Goal: Check status

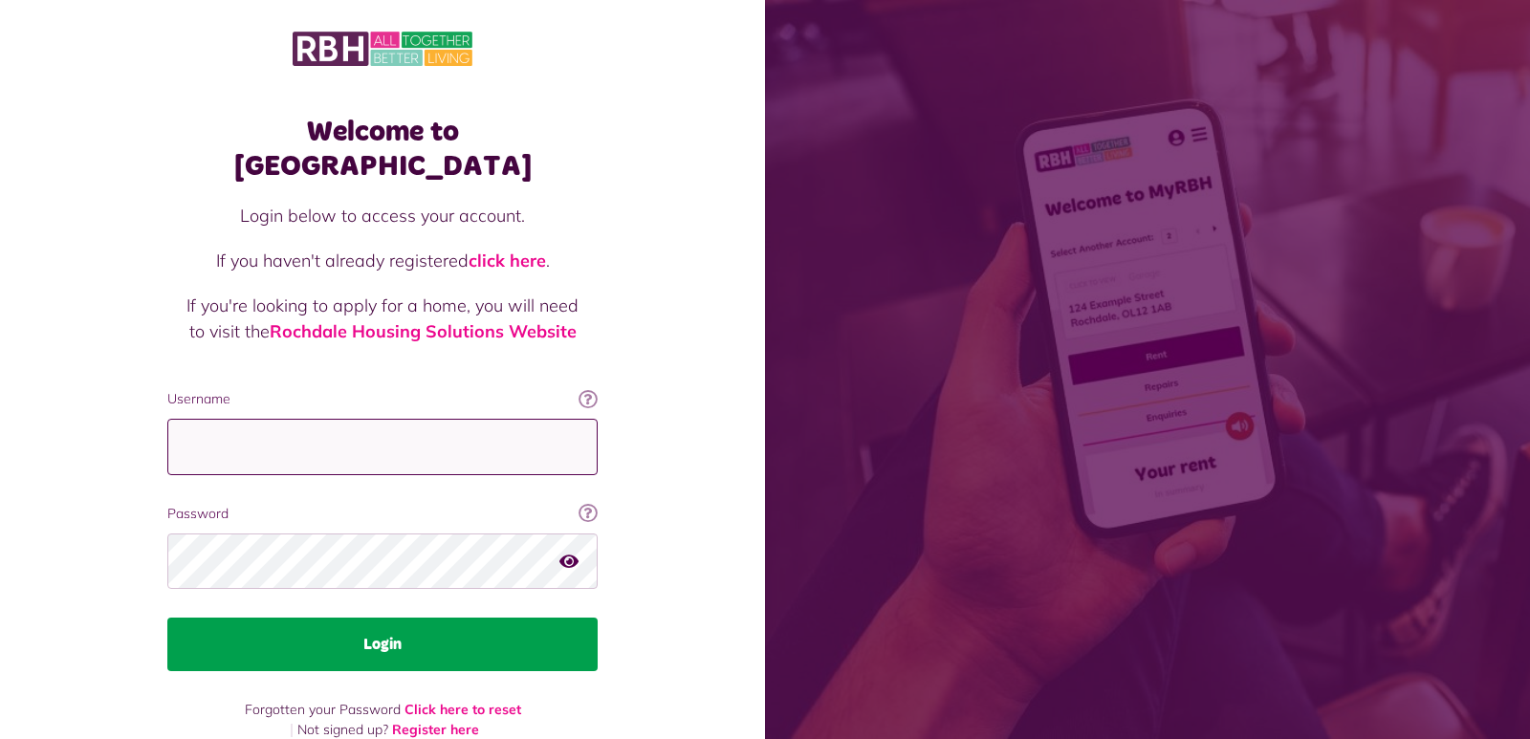
type input "**********"
click at [437, 618] on button "Login" at bounding box center [382, 645] width 430 height 54
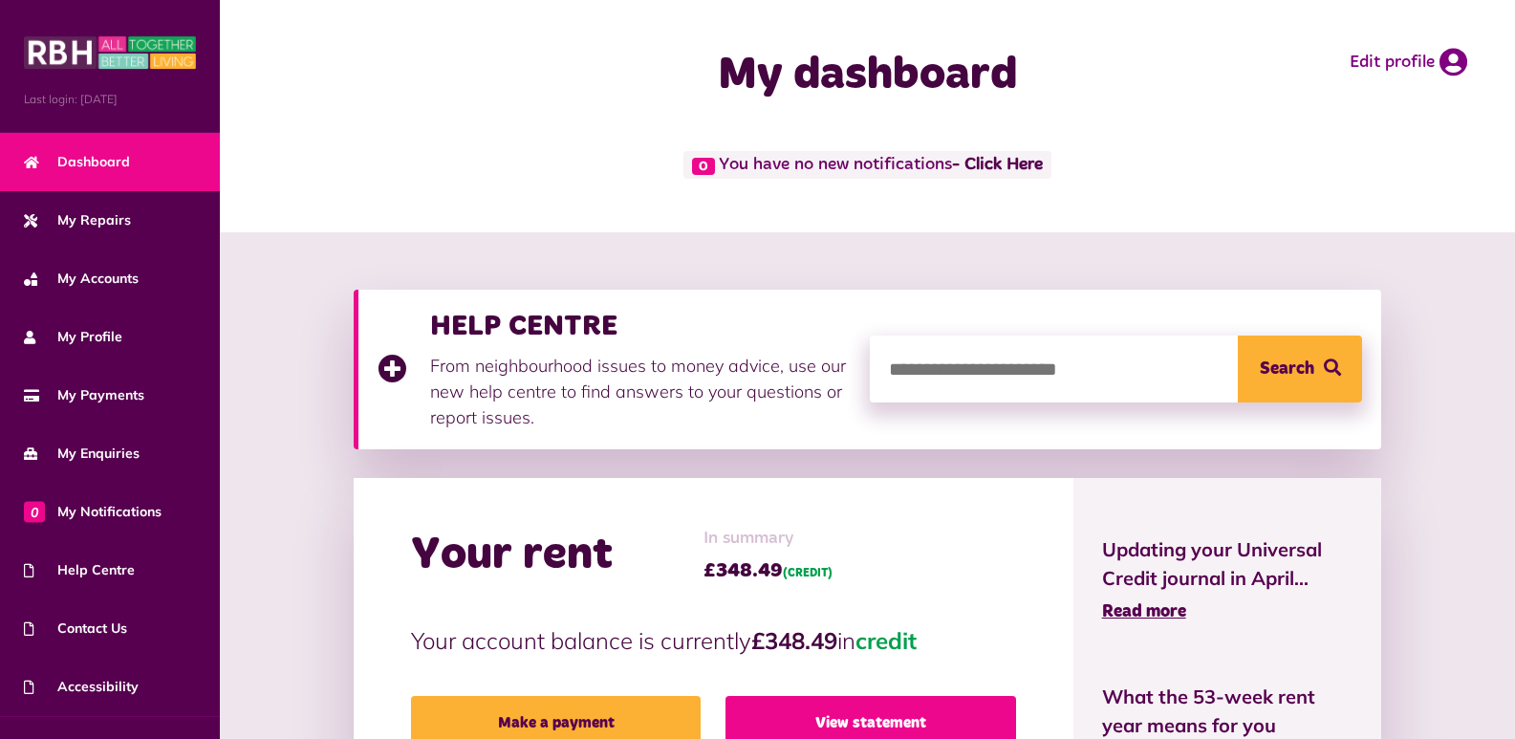
click at [795, 714] on link "View statement" at bounding box center [871, 723] width 291 height 54
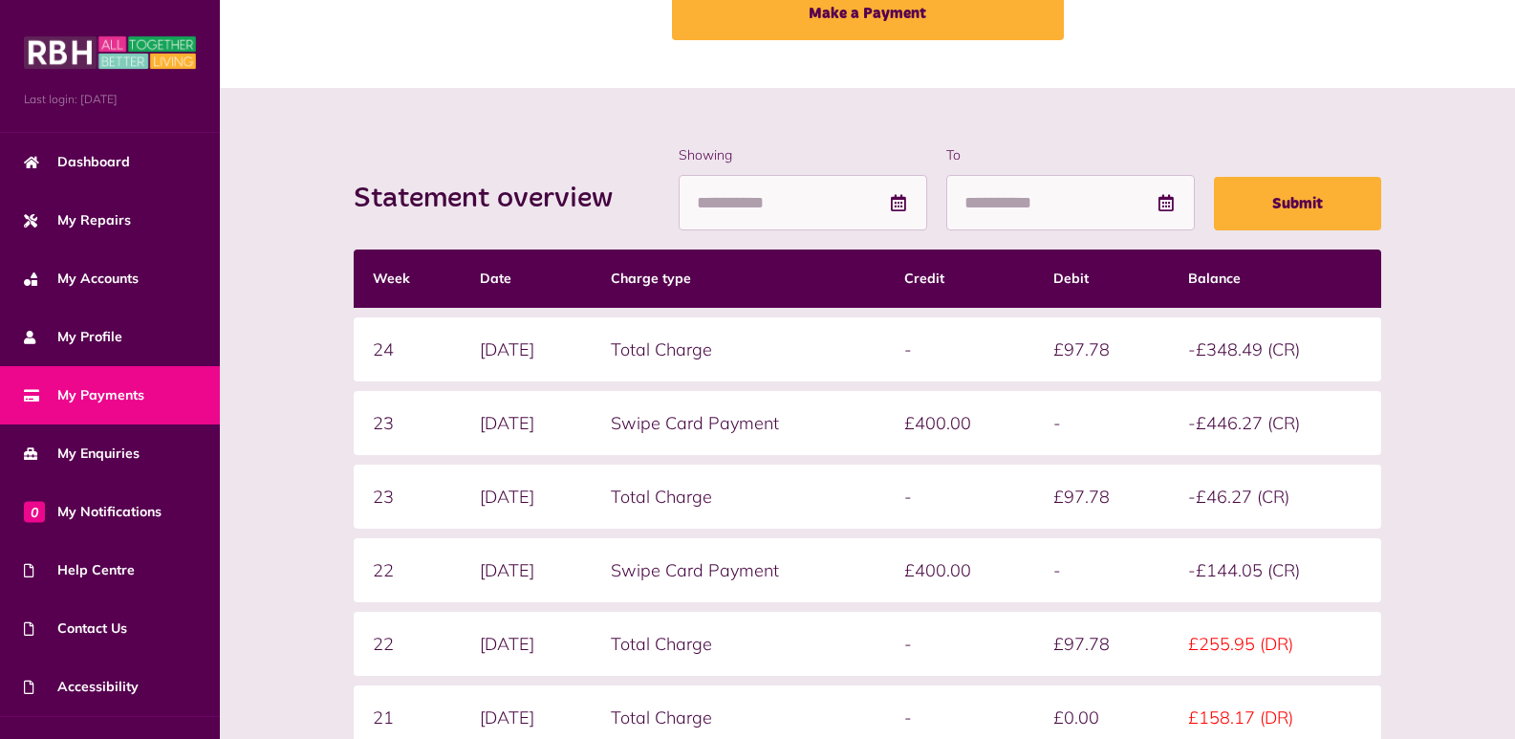
scroll to position [153, 0]
